Goal: Task Accomplishment & Management: Use online tool/utility

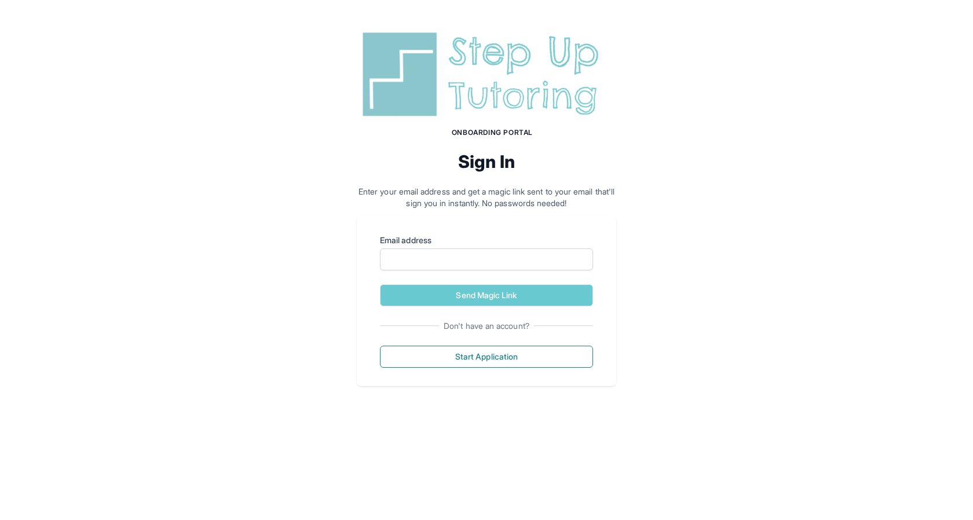
click at [517, 108] on img at bounding box center [486, 74] width 259 height 93
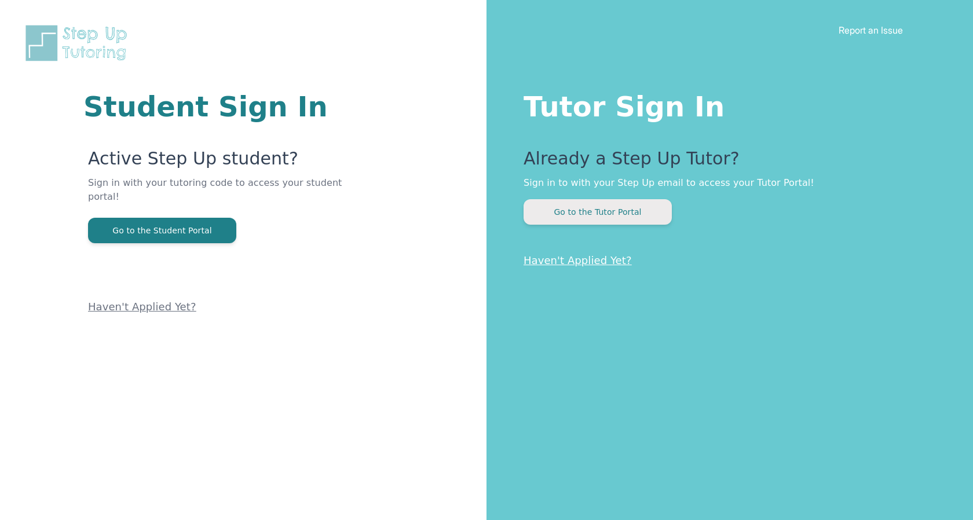
click at [563, 220] on button "Go to the Tutor Portal" at bounding box center [597, 211] width 148 height 25
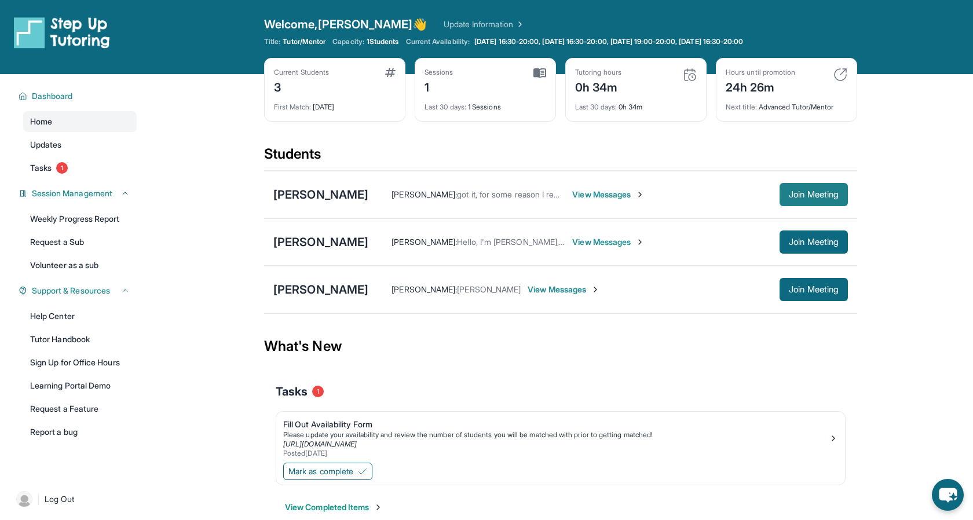
click at [800, 197] on span "Join Meeting" at bounding box center [814, 194] width 50 height 7
click at [815, 192] on span "Join Meeting" at bounding box center [814, 194] width 50 height 7
